Goal: Task Accomplishment & Management: Use online tool/utility

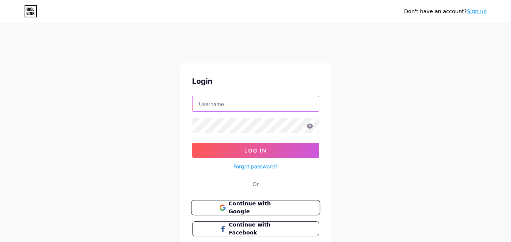
type input "[EMAIL_ADDRESS][DOMAIN_NAME]"
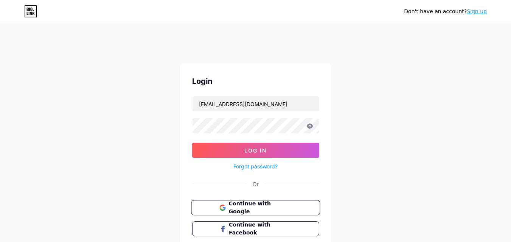
click at [236, 206] on span "Continue with Google" at bounding box center [259, 208] width 63 height 16
click at [237, 146] on button "Log In" at bounding box center [255, 150] width 127 height 15
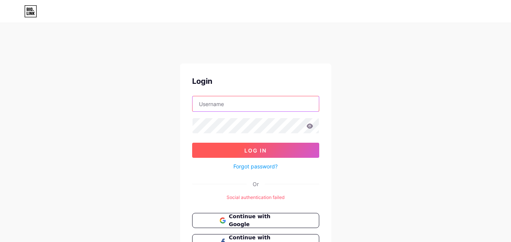
type input "[EMAIL_ADDRESS][DOMAIN_NAME]"
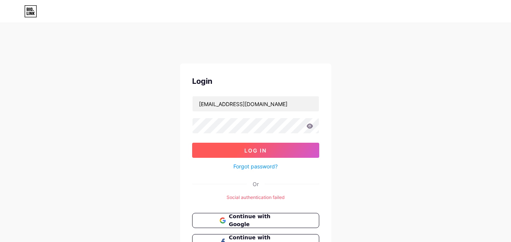
click at [244, 155] on button "Log In" at bounding box center [255, 150] width 127 height 15
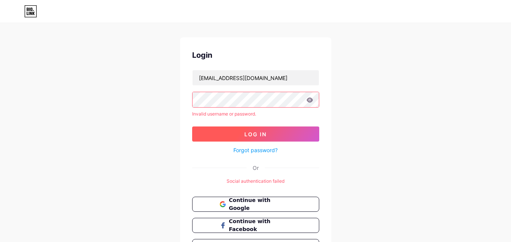
scroll to position [74, 0]
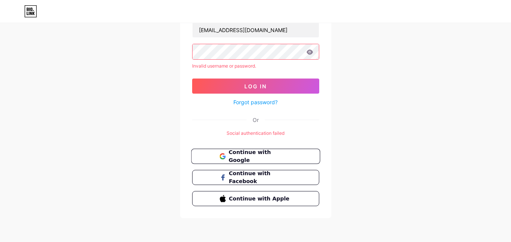
click at [244, 155] on span "Continue with Google" at bounding box center [259, 157] width 63 height 16
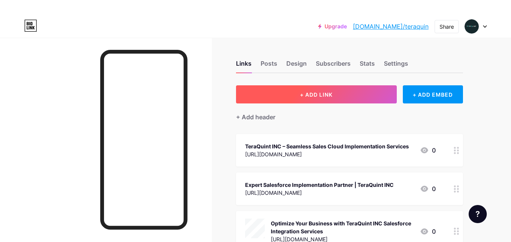
click at [313, 98] on span "+ ADD LINK" at bounding box center [316, 94] width 33 height 6
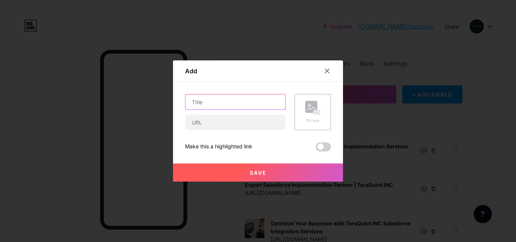
click at [204, 104] on input "text" at bounding box center [236, 101] width 100 height 15
paste input "TeraQuint INC – Trusted Salesforce Consulting Services"
type input "TeraQuint INC – Trusted Salesforce Consulting Services"
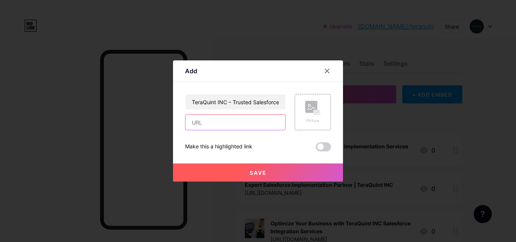
click at [197, 124] on input "text" at bounding box center [236, 122] width 100 height 15
paste input "[URL][DOMAIN_NAME]"
type input "[URL][DOMAIN_NAME]"
click at [212, 171] on button "Save" at bounding box center [258, 173] width 170 height 18
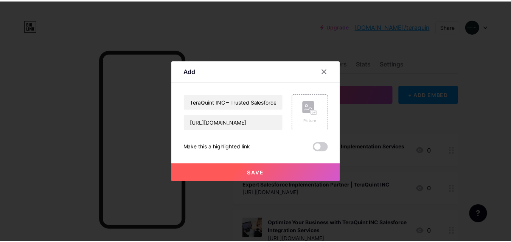
scroll to position [0, 0]
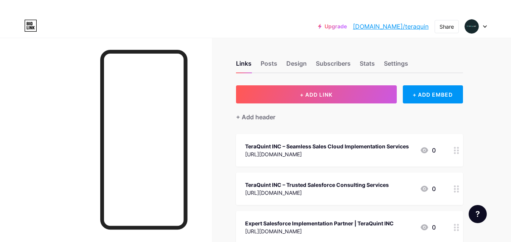
click at [413, 26] on link "[DOMAIN_NAME]/teraquin" at bounding box center [391, 26] width 76 height 9
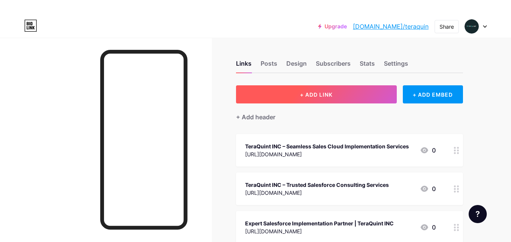
click at [295, 93] on button "+ ADD LINK" at bounding box center [316, 94] width 161 height 18
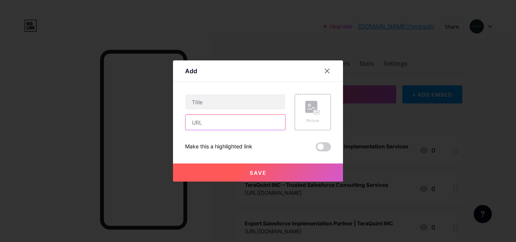
click at [202, 127] on input "text" at bounding box center [236, 122] width 100 height 15
paste input "[URL][DOMAIN_NAME]"
type input "[URL][DOMAIN_NAME]"
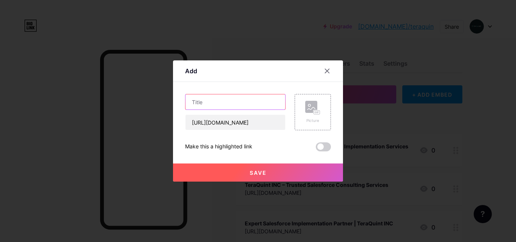
click at [195, 104] on input "text" at bounding box center [236, 101] width 100 height 15
paste input "Salesforce Implementation Partner for Business Growth | Global Dynamic Supply"
type input "Salesforce Implementation Partner for Business Growth | Global Dynamic Supply"
click at [240, 173] on button "Save" at bounding box center [258, 173] width 170 height 18
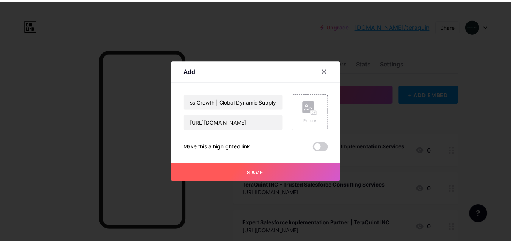
scroll to position [0, 0]
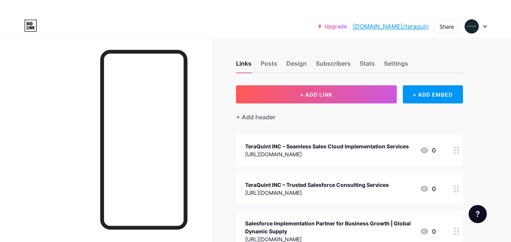
click at [413, 27] on link "[DOMAIN_NAME]/teraquin" at bounding box center [391, 26] width 76 height 9
